Goal: Find specific page/section: Find specific page/section

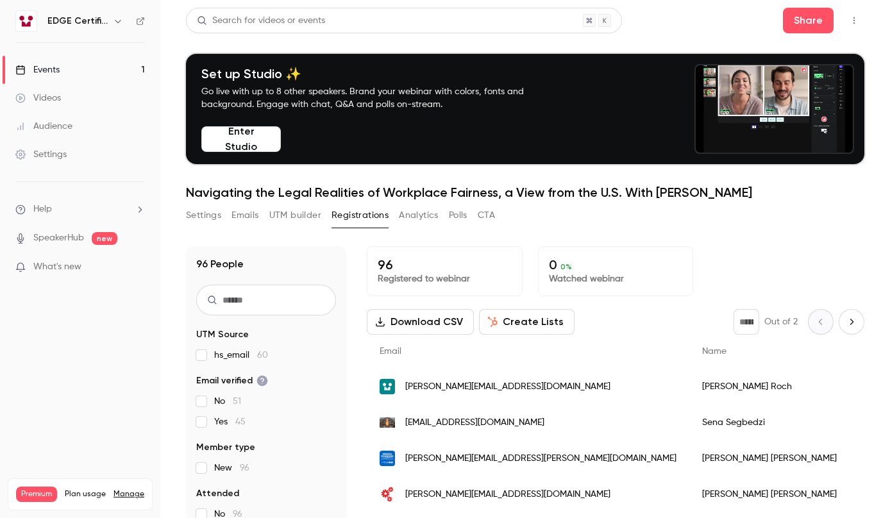
click at [861, 208] on main "Search for videos or events Share Set up Studio ✨ Go live with up to 8 other sp…" at bounding box center [525, 259] width 730 height 518
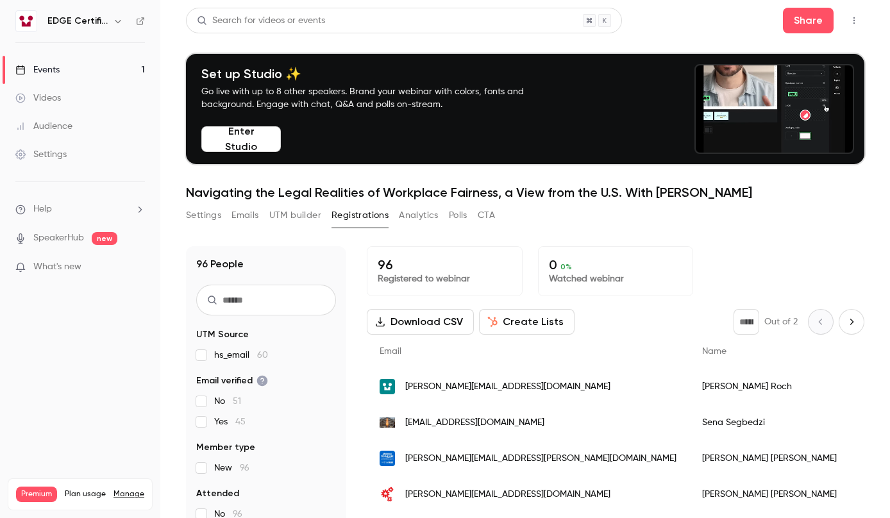
click at [68, 74] on link "Events 1" at bounding box center [80, 70] width 160 height 28
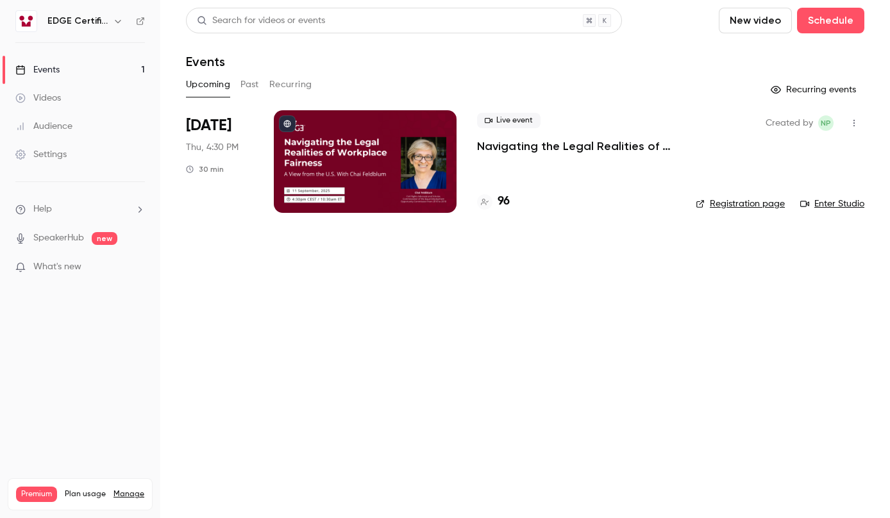
click at [500, 203] on h4 "96" at bounding box center [504, 201] width 12 height 17
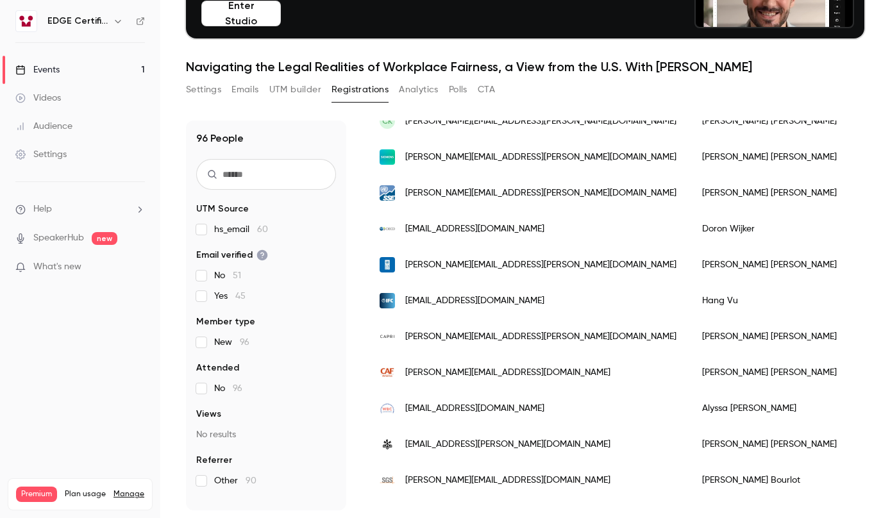
scroll to position [1216, 0]
click at [297, 178] on input "text" at bounding box center [266, 174] width 140 height 31
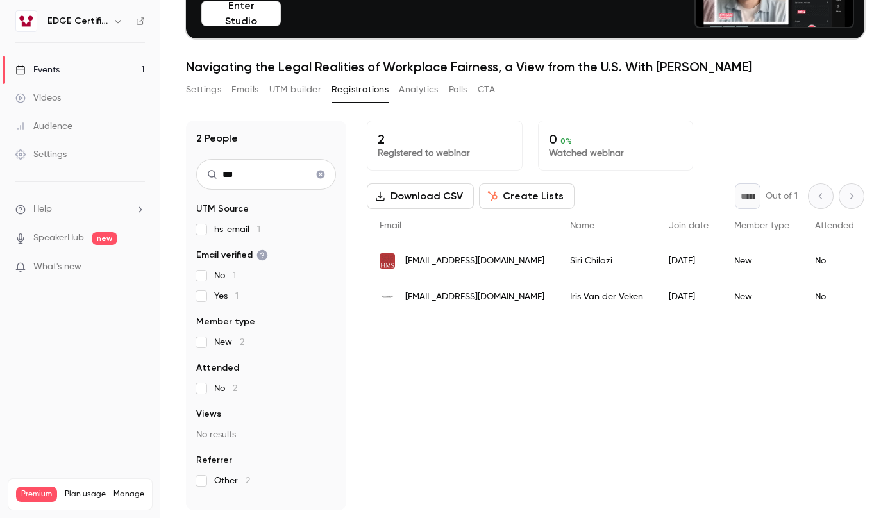
type input "***"
click at [318, 176] on icon "Clear search" at bounding box center [321, 175] width 8 height 8
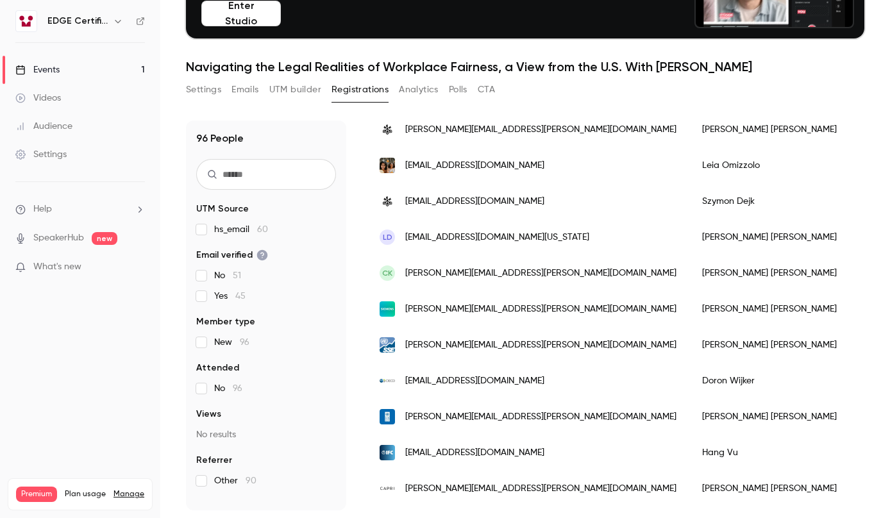
scroll to position [1090, 0]
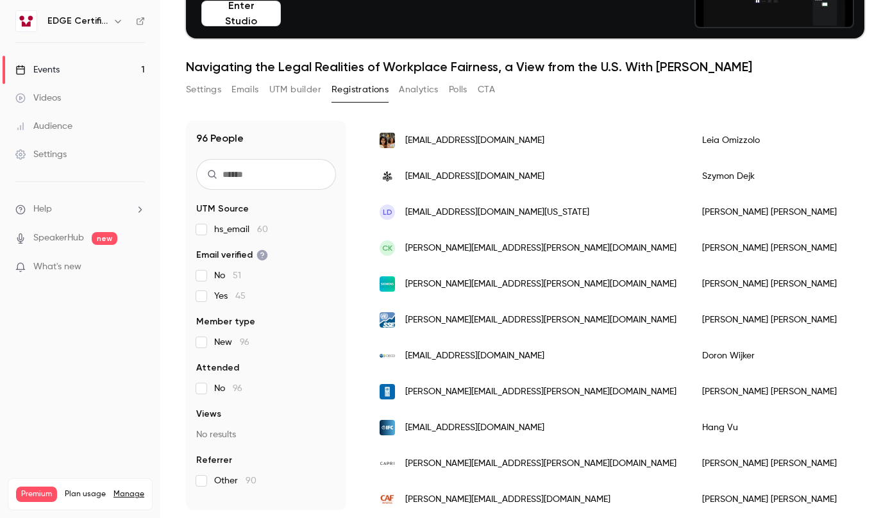
click at [787, 86] on div "Settings Emails UTM builder Registrations Analytics Polls CTA" at bounding box center [525, 93] width 678 height 26
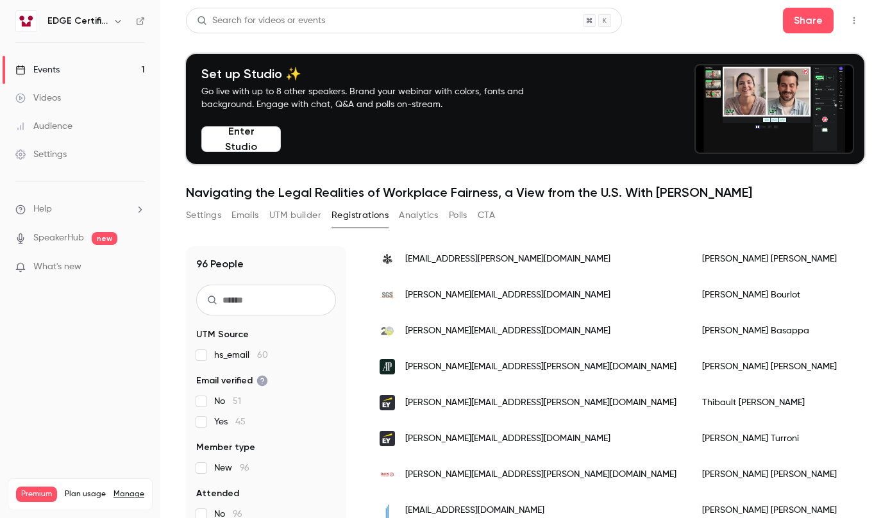
scroll to position [64, 0]
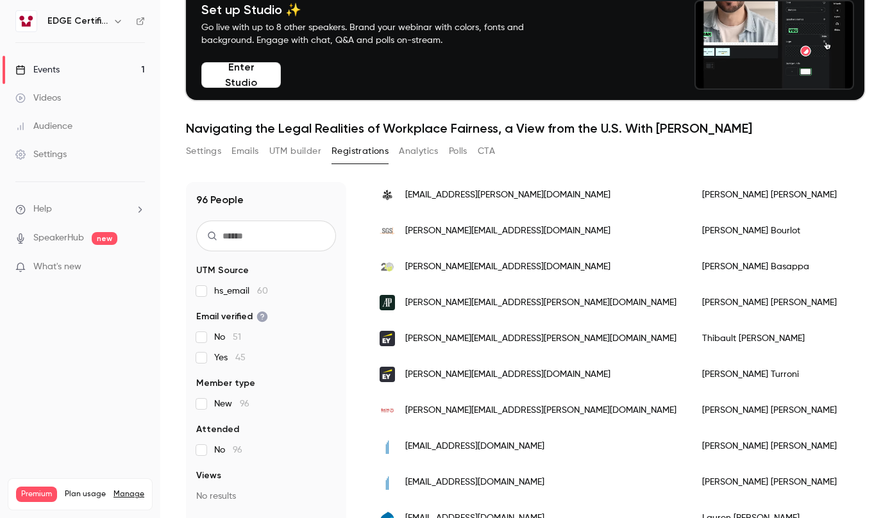
click at [857, 114] on main "Search for videos or events Share Set up Studio ✨ Go live with up to 8 other sp…" at bounding box center [525, 259] width 730 height 518
